Goal: Information Seeking & Learning: Learn about a topic

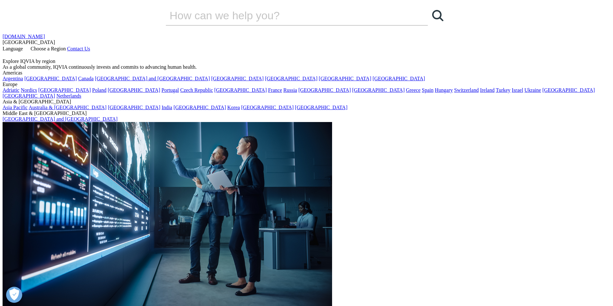
click at [66, 46] on span "Choose a Region" at bounding box center [48, 48] width 35 height 5
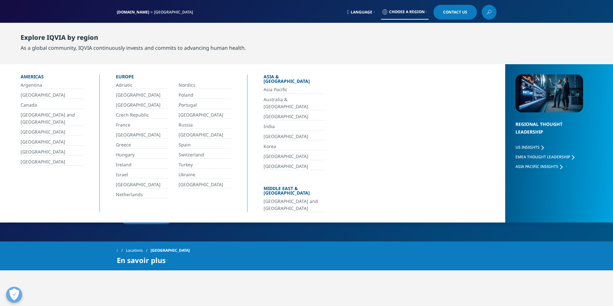
click at [127, 94] on link "[GEOGRAPHIC_DATA]" at bounding box center [142, 95] width 52 height 7
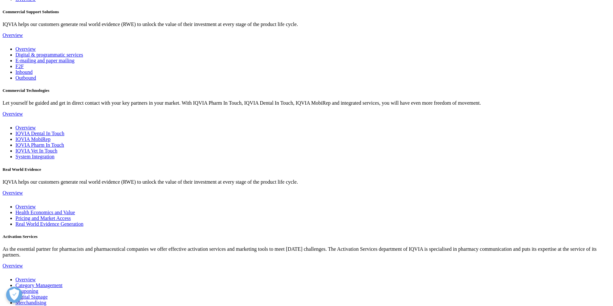
scroll to position [1254, 0]
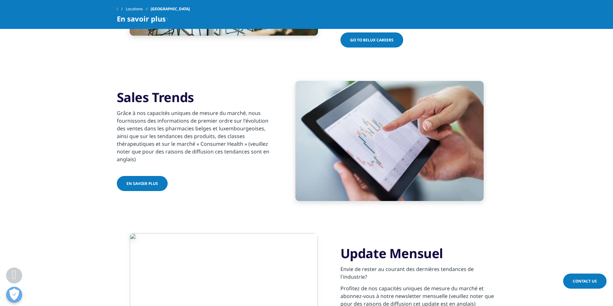
click at [137, 181] on span "En savoir plus" at bounding box center [142, 183] width 32 height 5
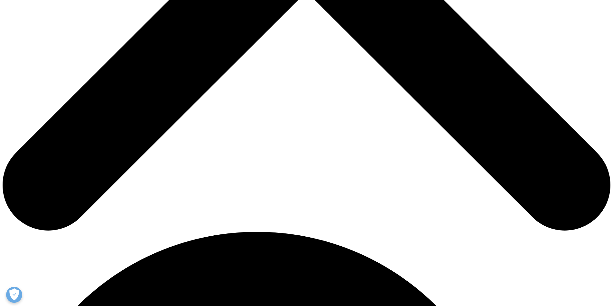
scroll to position [322, 0]
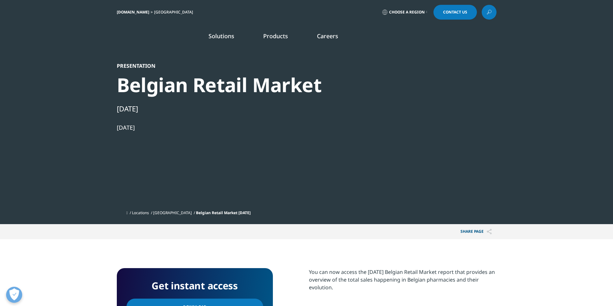
scroll to position [161, 0]
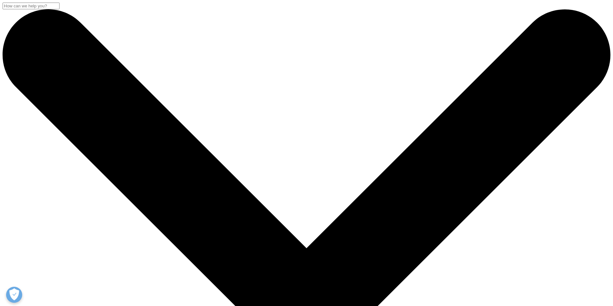
scroll to position [129, 0]
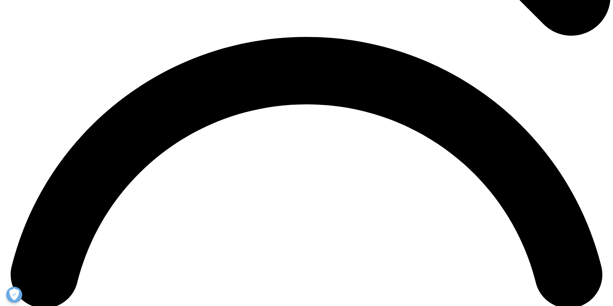
scroll to position [1415, 0]
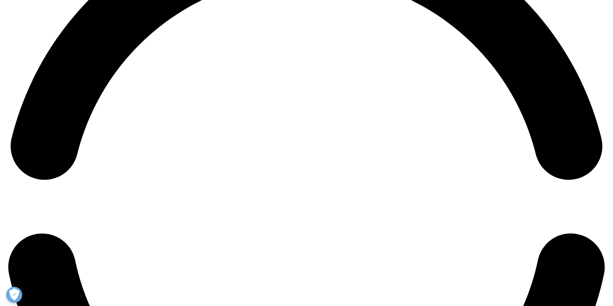
scroll to position [1190, 0]
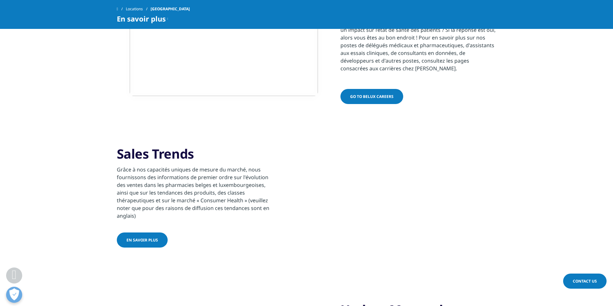
click at [131, 238] on span "En savoir plus" at bounding box center [142, 240] width 32 height 5
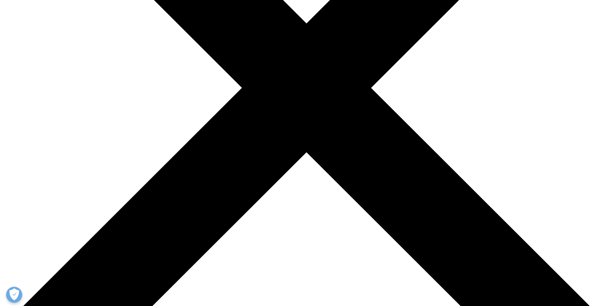
scroll to position [96, 0]
